Goal: Obtain resource: Obtain resource

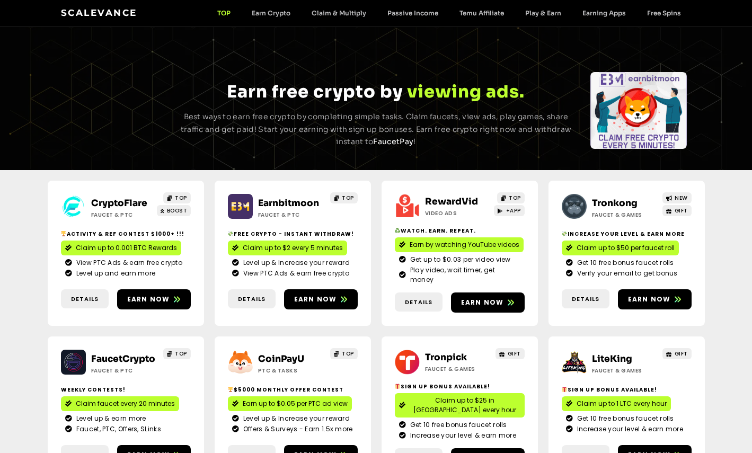
scroll to position [224, 0]
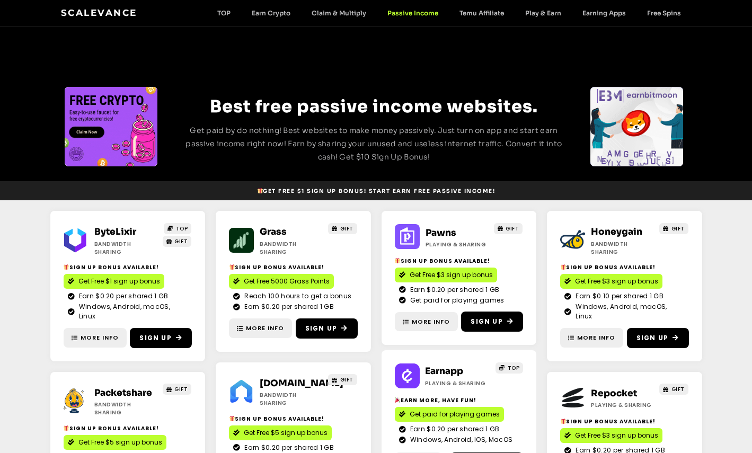
click at [113, 277] on span "Get Free $1 sign up bonus" at bounding box center [119, 282] width 82 height 10
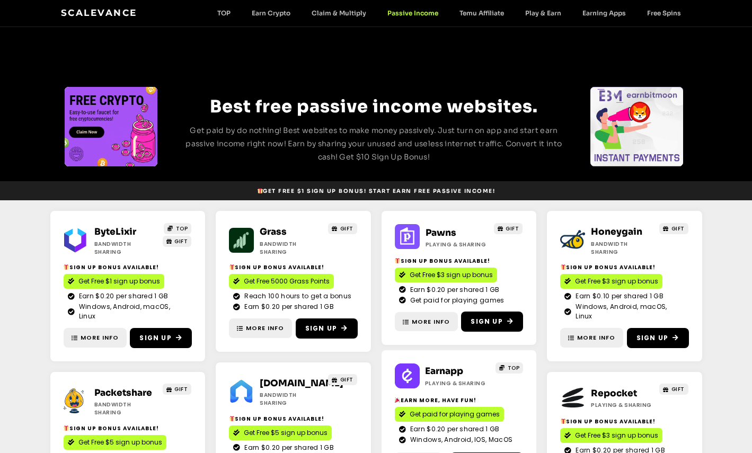
scroll to position [126, 0]
